Goal: Task Accomplishment & Management: Manage account settings

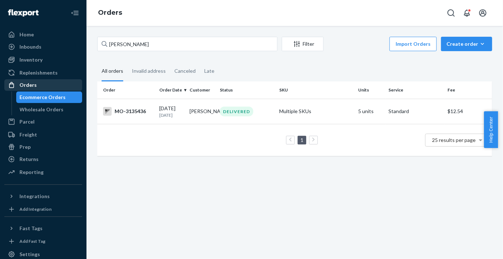
click at [53, 89] on div "Orders" at bounding box center [43, 85] width 76 height 10
click at [53, 87] on div "Orders" at bounding box center [43, 85] width 76 height 10
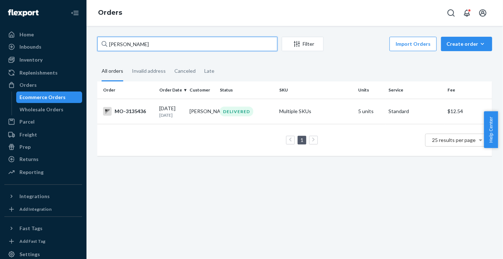
click at [191, 40] on input "[PERSON_NAME]" at bounding box center [187, 44] width 180 height 14
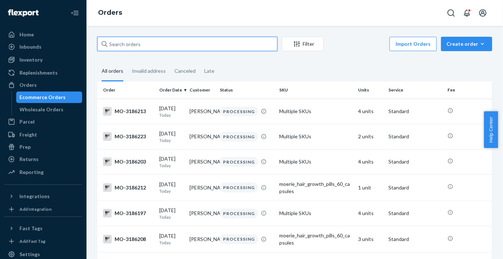
click at [265, 47] on input "text" at bounding box center [187, 44] width 180 height 14
paste input "[EMAIL_ADDRESS][DOMAIN_NAME]"
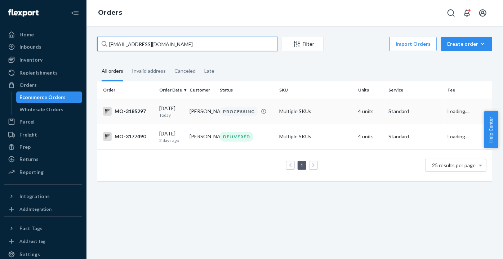
type input "[EMAIL_ADDRESS][DOMAIN_NAME]"
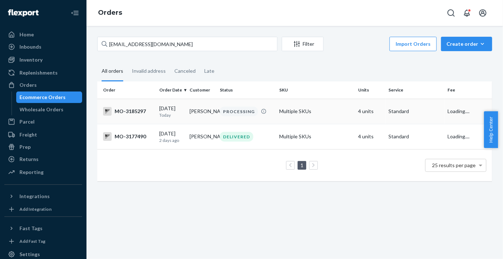
click at [277, 109] on td "Multiple SKUs" at bounding box center [316, 111] width 79 height 25
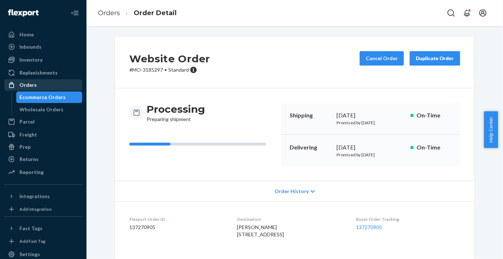
click at [41, 82] on div "Orders" at bounding box center [43, 85] width 76 height 10
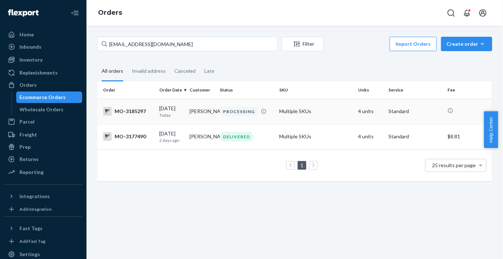
click at [305, 109] on td "Multiple SKUs" at bounding box center [316, 111] width 79 height 25
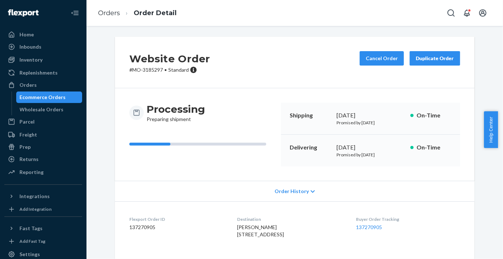
click at [146, 66] on h2 "Website Order" at bounding box center [169, 58] width 81 height 15
drag, startPoint x: 146, startPoint y: 66, endPoint x: 138, endPoint y: 78, distance: 14.2
click at [138, 78] on div "Website Order # MO-3185297 • Standard Cancel Order Duplicate Order" at bounding box center [295, 63] width 360 height 52
click at [153, 68] on p "# MO-3185297 • Standard" at bounding box center [169, 69] width 81 height 7
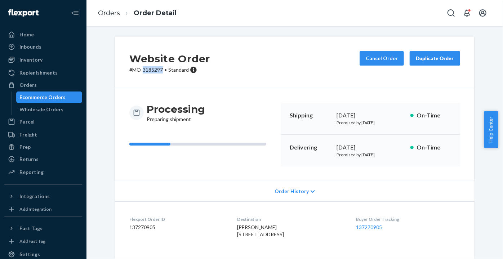
click at [153, 68] on p "# MO-3185297 • Standard" at bounding box center [169, 69] width 81 height 7
copy p "3185297"
click at [373, 56] on button "Cancel Order" at bounding box center [382, 58] width 44 height 14
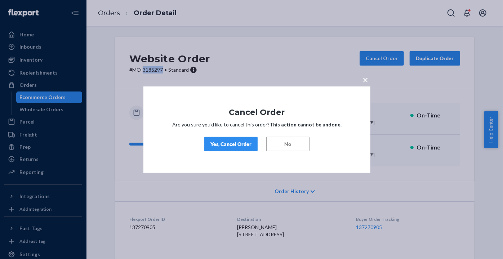
click at [232, 147] on div "Yes, Cancel Order" at bounding box center [231, 144] width 41 height 7
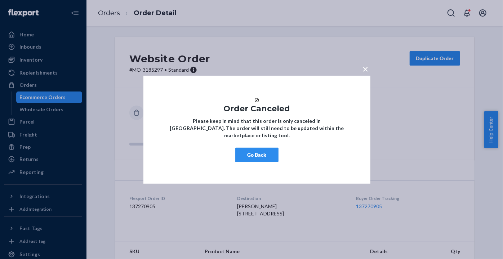
click at [367, 66] on span "×" at bounding box center [366, 68] width 6 height 12
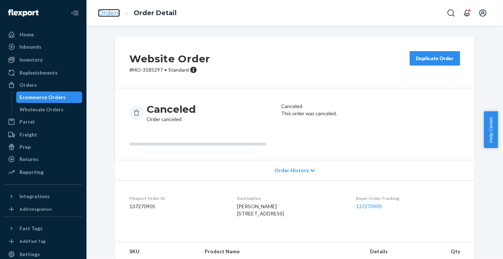
click at [105, 13] on link "Orders" at bounding box center [109, 13] width 22 height 8
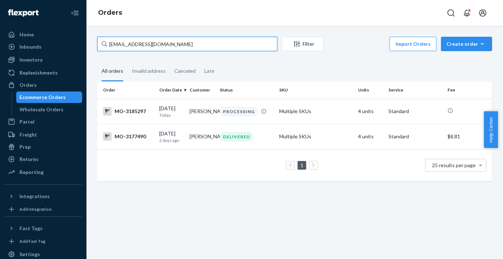
click at [193, 50] on input "[EMAIL_ADDRESS][DOMAIN_NAME]" at bounding box center [187, 44] width 180 height 14
type input "[EMAIL_ADDRESS][DOMAIN_NAME]"
click at [184, 44] on input "[EMAIL_ADDRESS][DOMAIN_NAME]" at bounding box center [187, 44] width 180 height 14
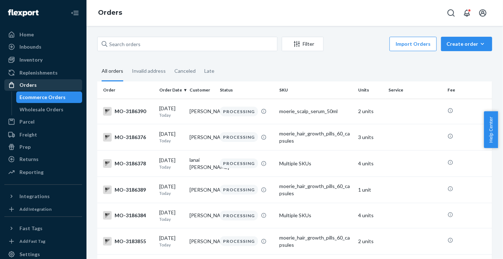
click at [65, 84] on div "Orders" at bounding box center [43, 85] width 76 height 10
